Goal: Task Accomplishment & Management: Use online tool/utility

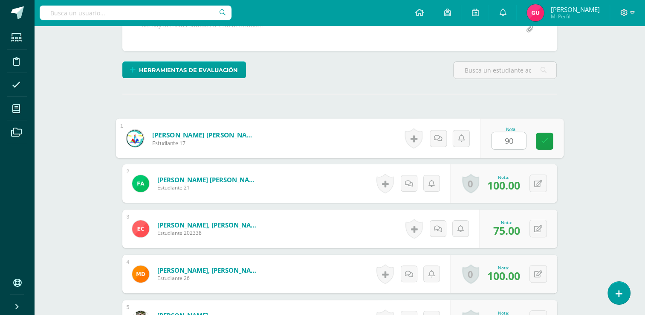
type input "90"
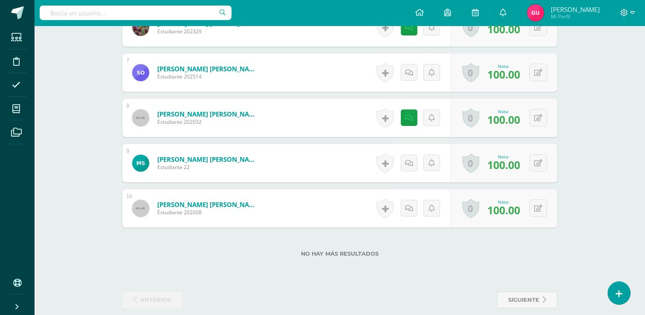
scroll to position [524, 0]
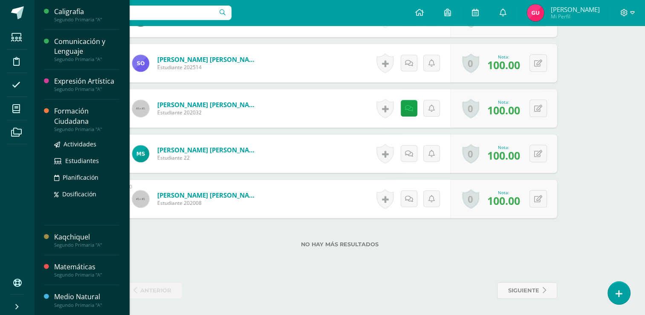
click at [63, 110] on div "Formación Ciudadana" at bounding box center [86, 116] width 65 height 20
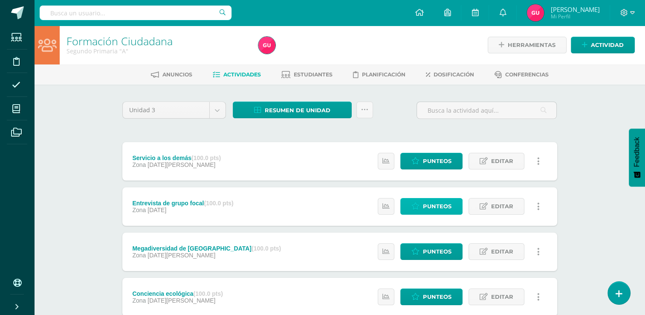
click at [440, 204] on span "Punteos" at bounding box center [437, 206] width 29 height 16
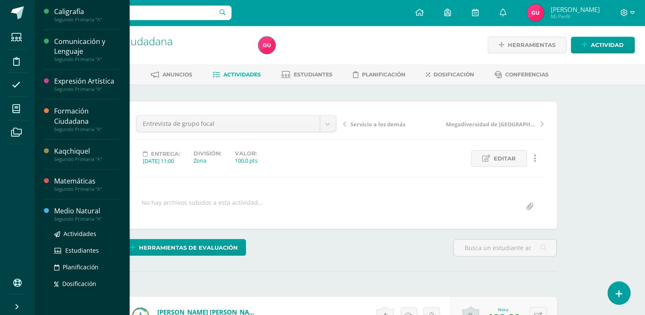
click at [85, 209] on div "Medio Natural" at bounding box center [86, 211] width 65 height 10
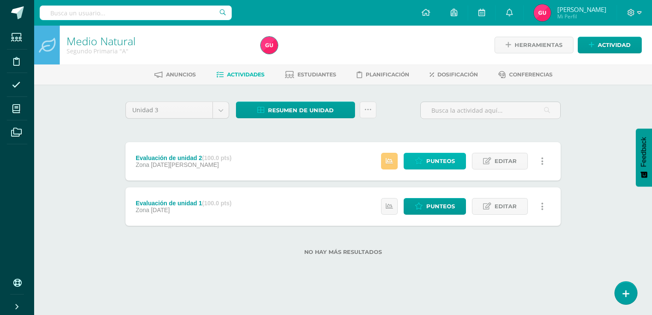
click at [431, 161] on span "Punteos" at bounding box center [440, 161] width 29 height 16
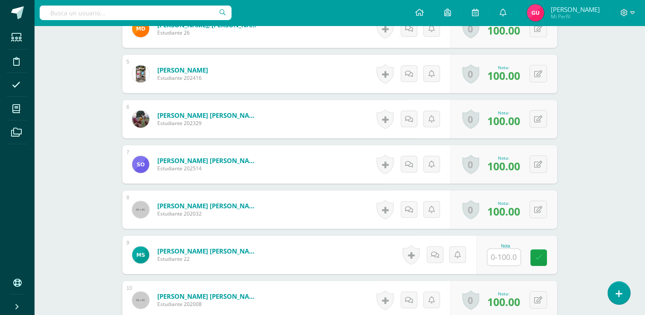
scroll to position [417, 0]
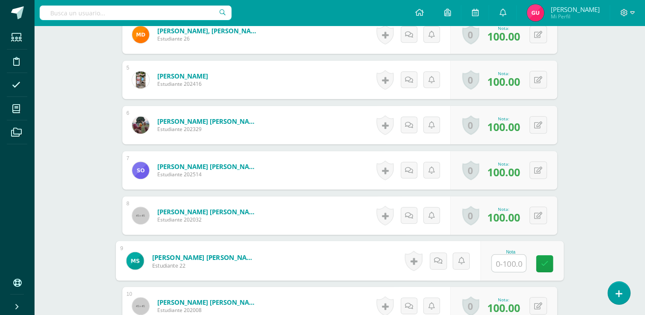
click at [504, 264] on input "text" at bounding box center [509, 263] width 34 height 17
type input "100"
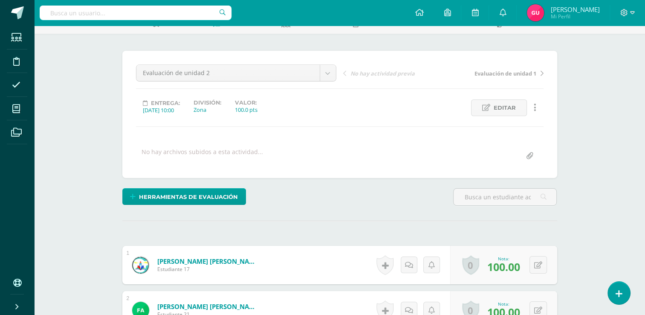
scroll to position [27, 0]
